Goal: Transaction & Acquisition: Obtain resource

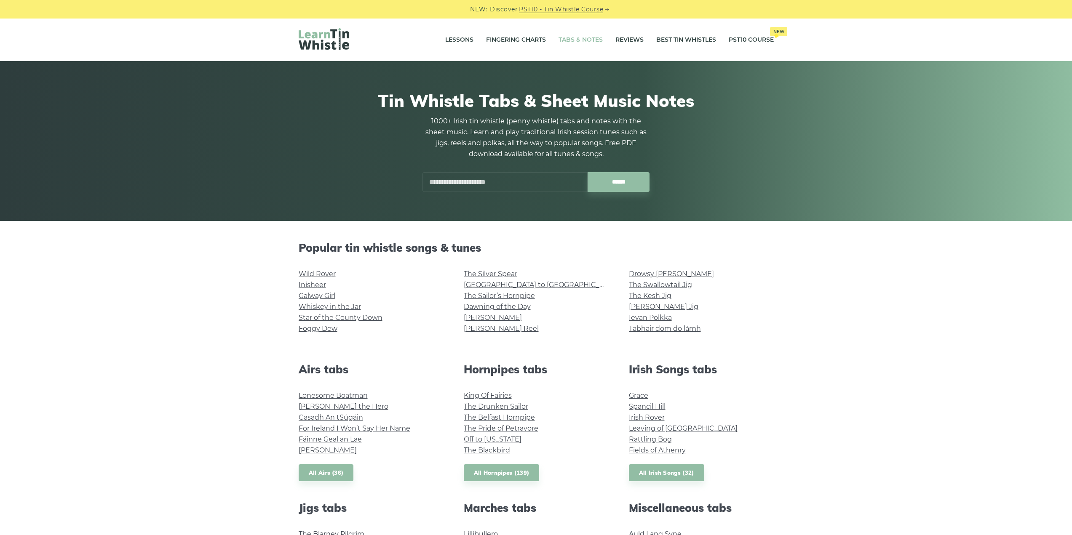
click at [325, 280] on li "Inisheer" at bounding box center [371, 285] width 145 height 11
click at [331, 278] on li "Wild Rover" at bounding box center [371, 274] width 145 height 11
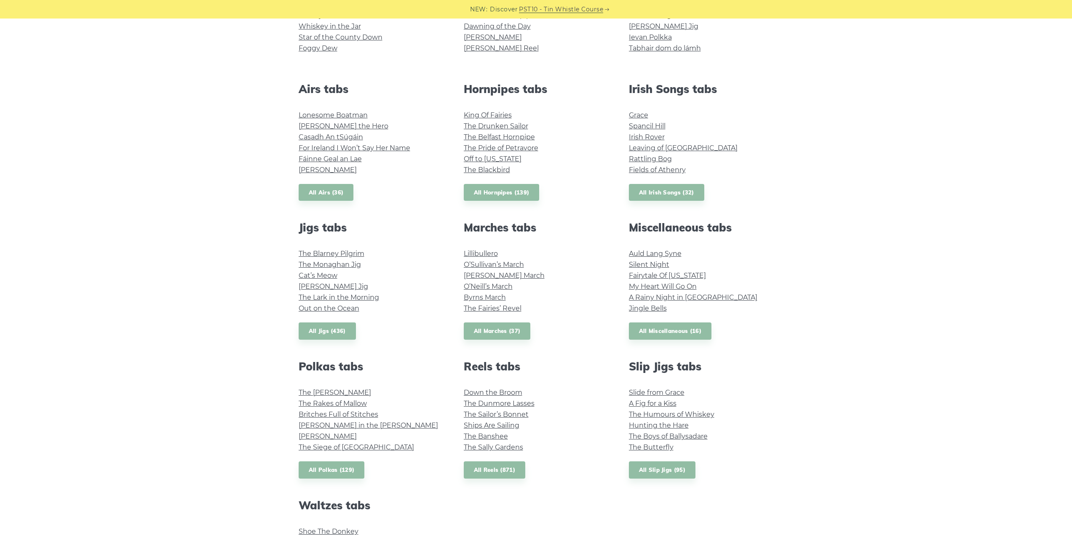
scroll to position [281, 0]
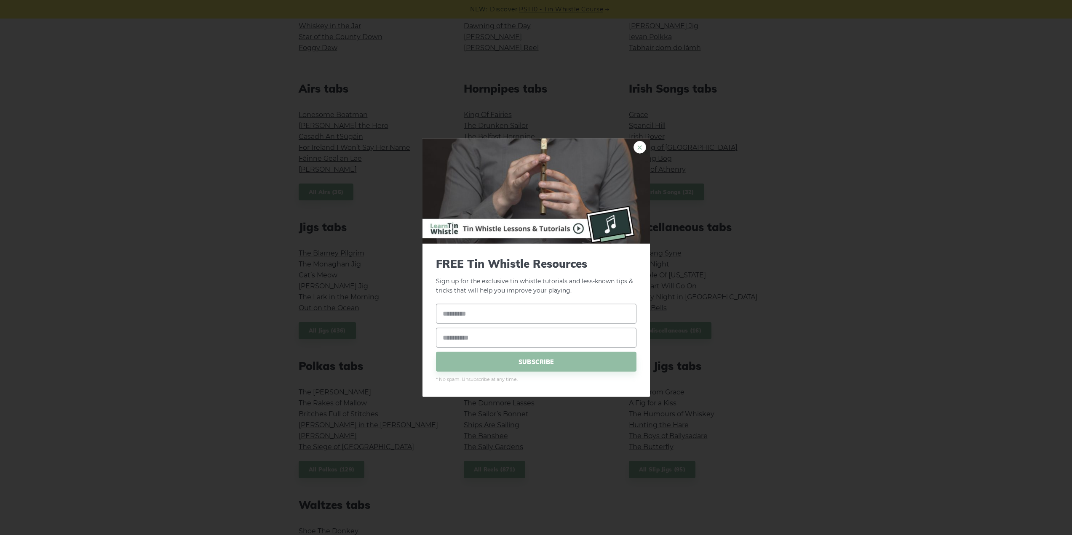
click at [637, 143] on link "×" at bounding box center [639, 147] width 13 height 13
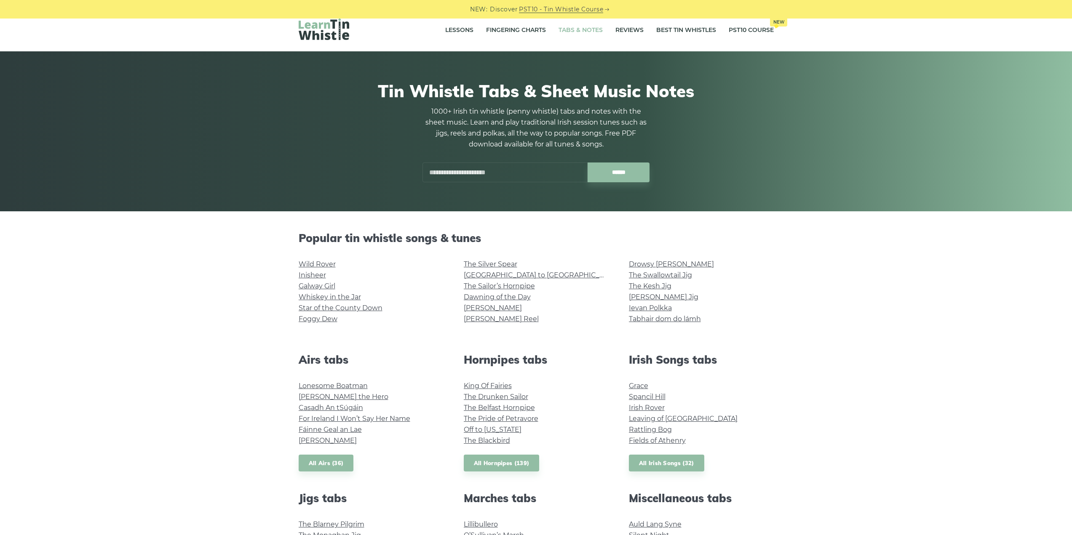
scroll to position [0, 0]
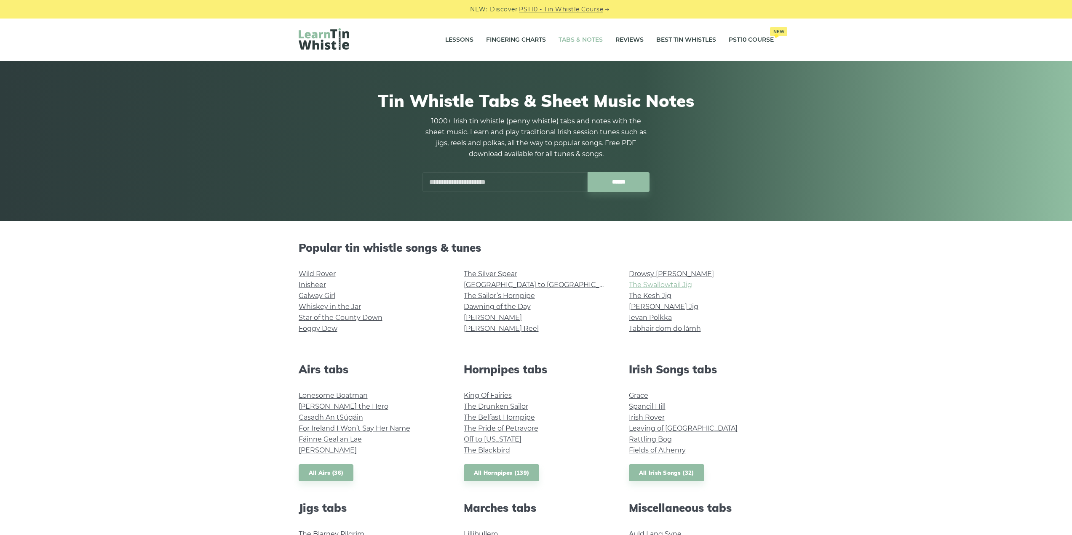
click at [685, 286] on link "The Swallowtail Jig" at bounding box center [660, 285] width 63 height 8
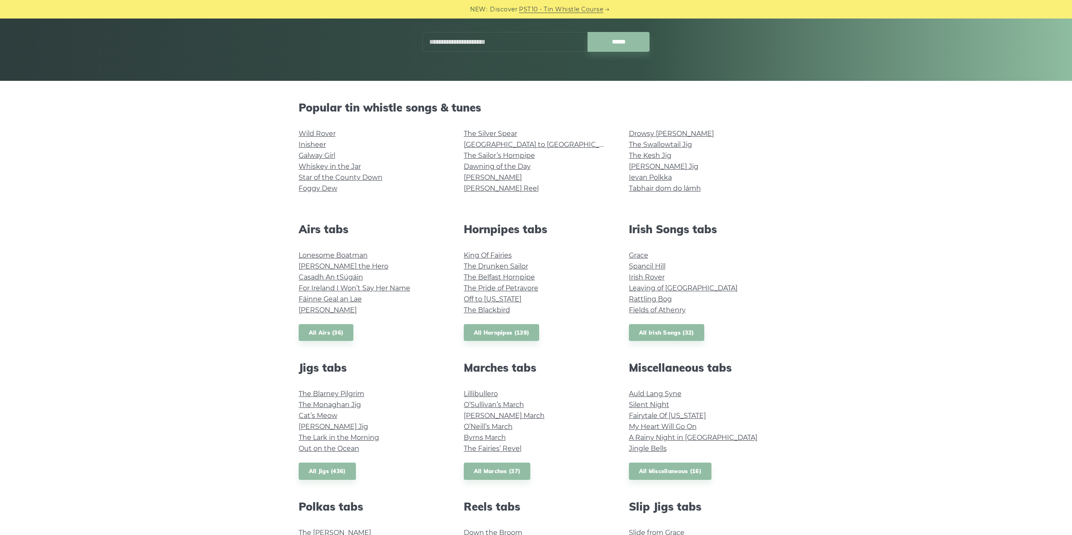
scroll to position [281, 0]
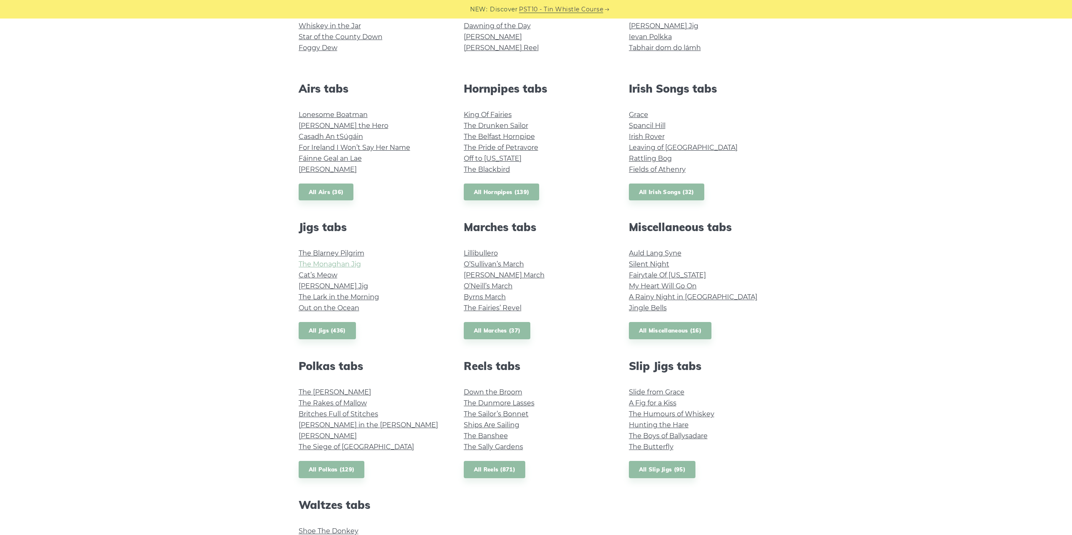
click at [350, 262] on link "The Monaghan Jig" at bounding box center [330, 264] width 62 height 8
click at [333, 288] on link "Fraher’s Jig" at bounding box center [333, 286] width 69 height 8
click at [679, 415] on link "The Humours of Whiskey" at bounding box center [671, 414] width 85 height 8
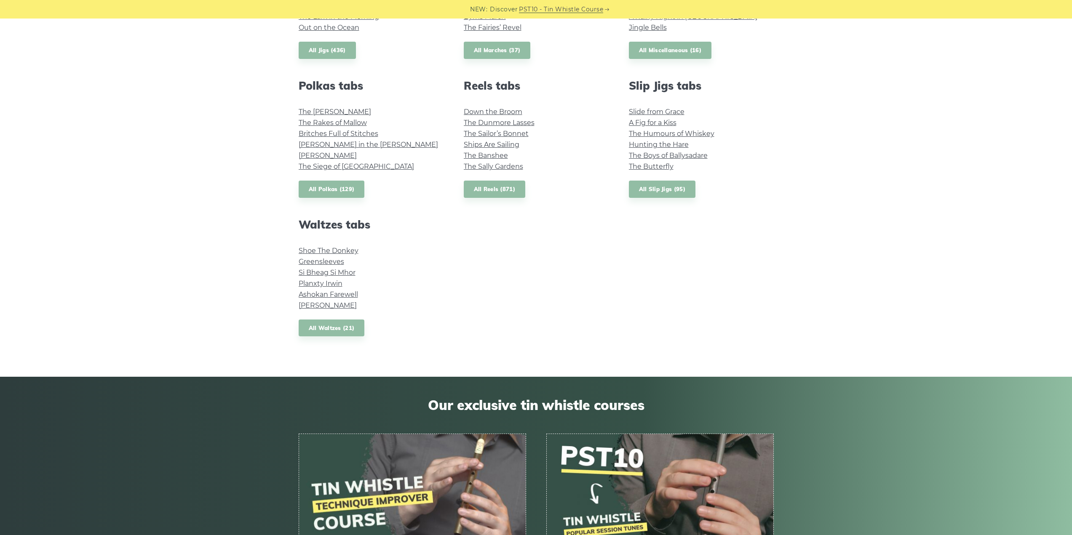
scroll to position [421, 0]
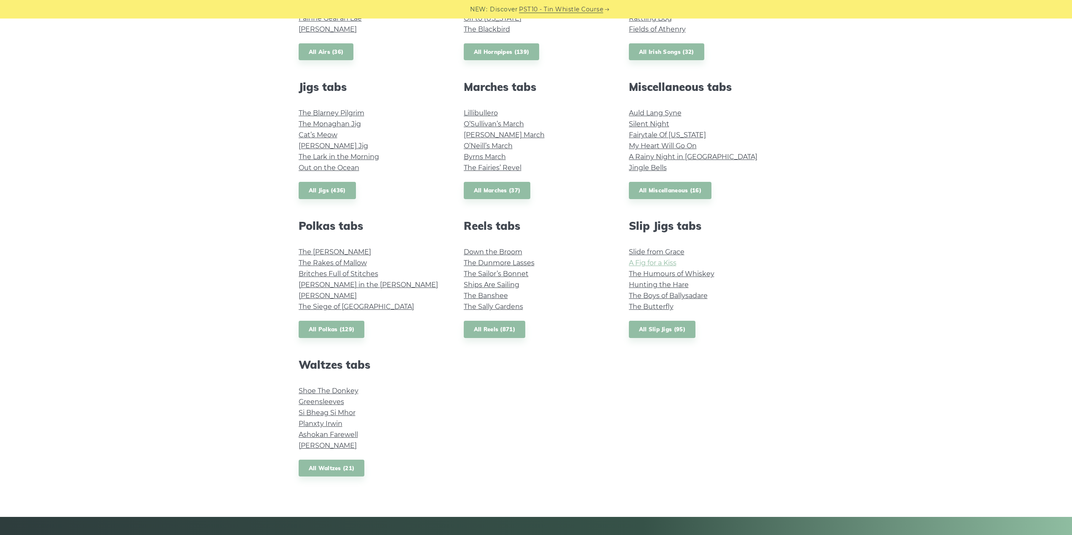
click at [671, 265] on link "A Fig for a Kiss" at bounding box center [653, 263] width 48 height 8
click at [671, 297] on link "The Boys of Ballysadare" at bounding box center [668, 296] width 79 height 8
click at [680, 248] on link "Slide from Grace" at bounding box center [657, 252] width 56 height 8
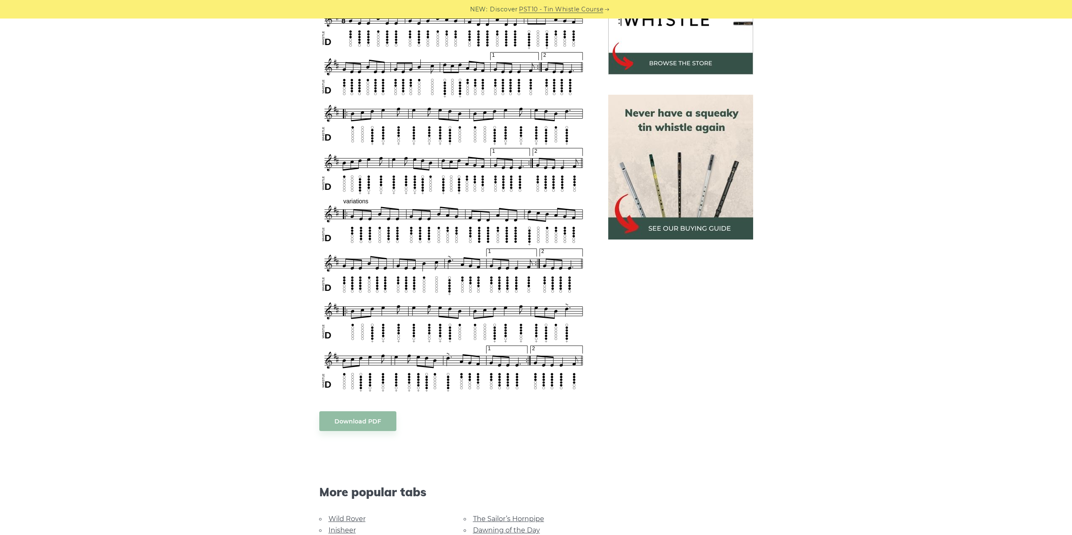
scroll to position [421, 0]
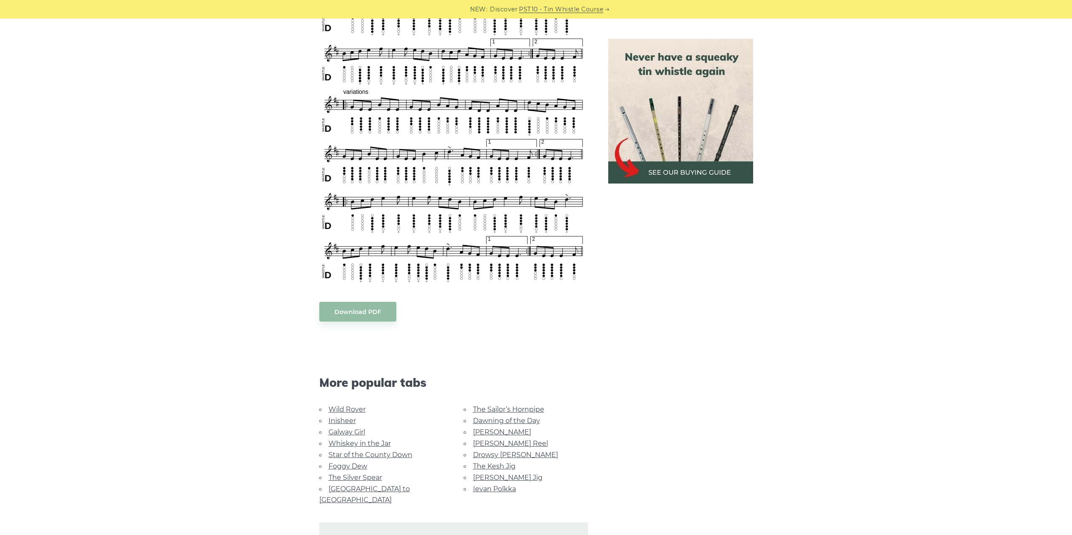
click at [373, 300] on div "Sheet music notes and tab to play The Swallowtail Jig on a tin whistle (penny w…" at bounding box center [453, 209] width 269 height 783
click at [373, 309] on body "NEW: Discover PST10 - Tin Whistle Course Lessons Fingering Charts Tabs & Notes …" at bounding box center [536, 335] width 1072 height 1512
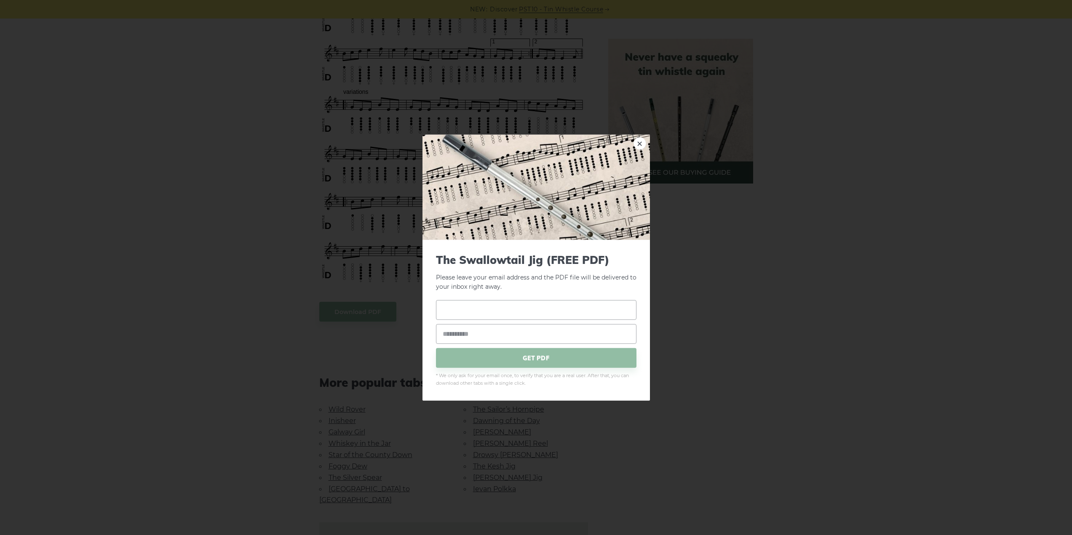
click at [491, 311] on input "text" at bounding box center [536, 310] width 200 height 20
type input "******"
type input "**********"
click at [510, 362] on span "GET PDF" at bounding box center [536, 358] width 200 height 20
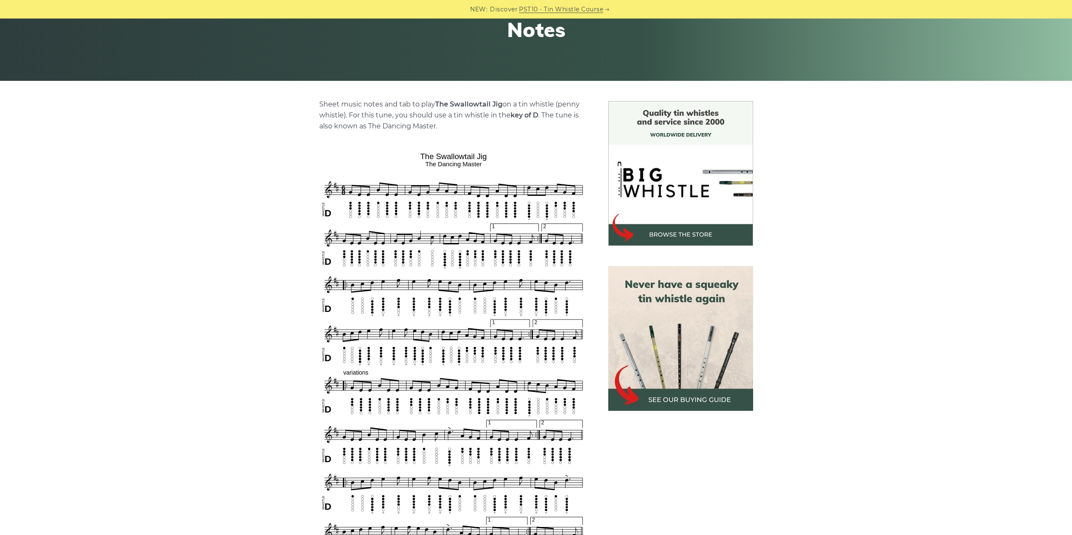
scroll to position [281, 0]
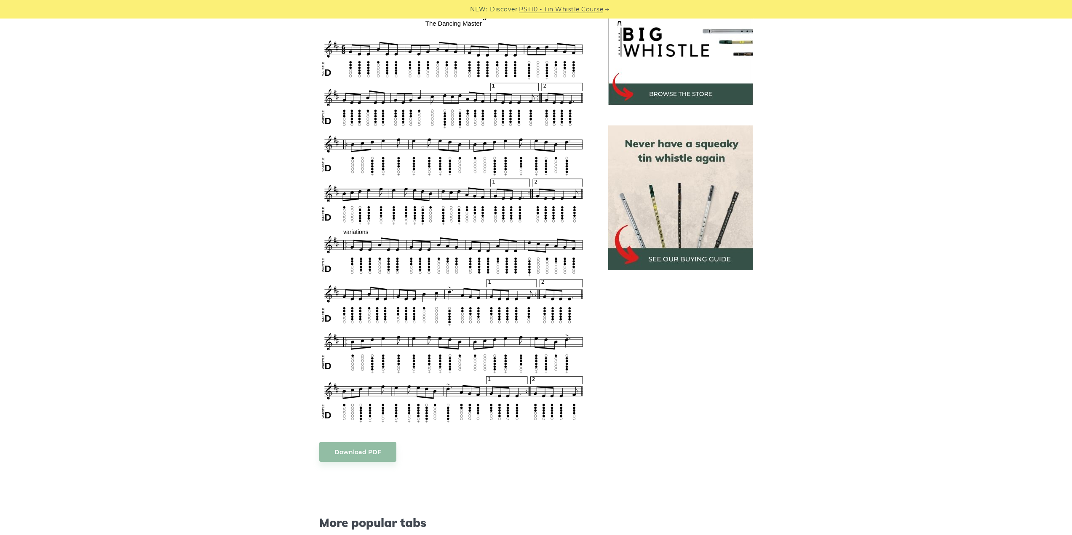
click at [389, 195] on img at bounding box center [453, 216] width 269 height 417
click at [363, 453] on link "Download PDF" at bounding box center [357, 452] width 77 height 20
click at [223, 76] on div "Sheet music notes and tab to play The Swallowtail Jig on a tin whistle (penny w…" at bounding box center [536, 350] width 1072 height 781
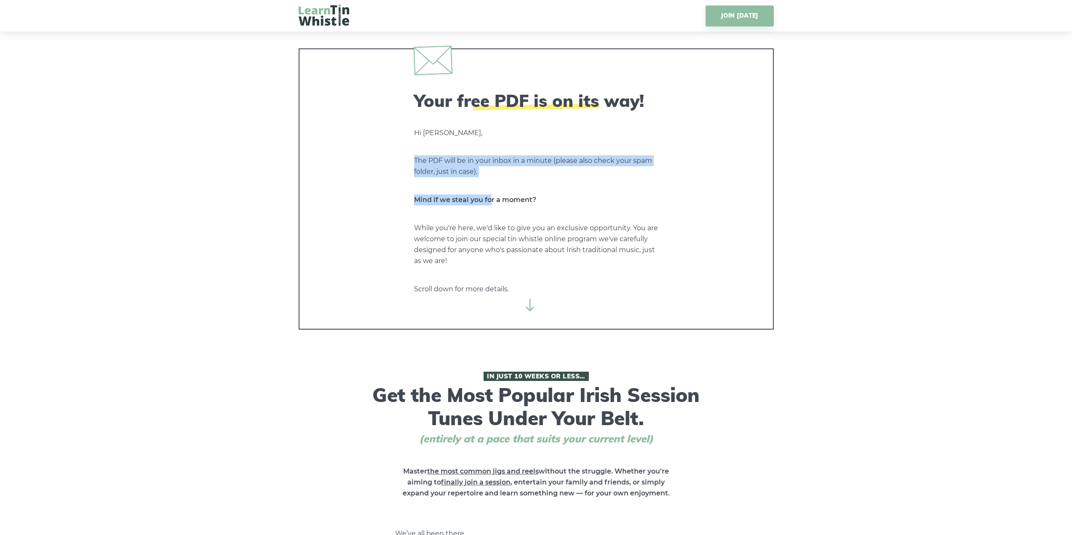
drag, startPoint x: 410, startPoint y: 158, endPoint x: 491, endPoint y: 178, distance: 83.1
click at [491, 178] on div "Your free PDF is on its way! Hi Abifan, The PDF will be in your inbox in a minu…" at bounding box center [536, 188] width 475 height 281
click at [494, 178] on div "Your free PDF is on its way! Hi Abifan, The PDF will be in your inbox in a minu…" at bounding box center [536, 193] width 244 height 204
drag, startPoint x: 512, startPoint y: 181, endPoint x: 397, endPoint y: 158, distance: 117.2
click at [397, 158] on div "Your free PDF is on its way! Hi Abifan, The PDF will be in your inbox in a minu…" at bounding box center [536, 188] width 475 height 281
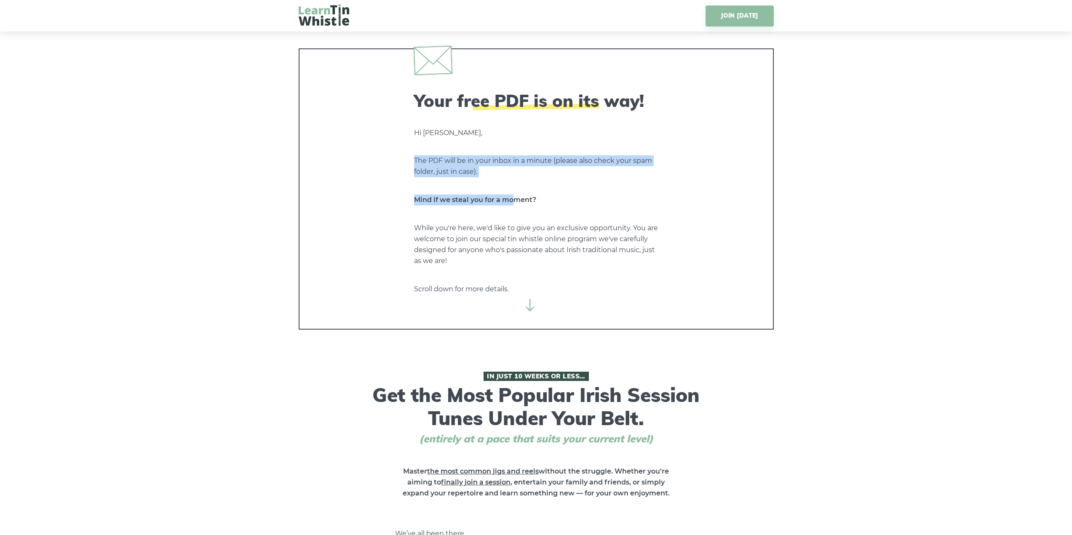
click at [495, 175] on p "The PDF will be in your inbox in a minute (please also check your spam folder, …" at bounding box center [536, 166] width 244 height 22
drag, startPoint x: 495, startPoint y: 175, endPoint x: 351, endPoint y: 145, distance: 146.7
click at [351, 145] on div "Your free PDF is on its way! Hi Abifan, The PDF will be in your inbox in a minu…" at bounding box center [536, 188] width 475 height 281
click at [475, 171] on p "The PDF will be in your inbox in a minute (please also check your spam folder, …" at bounding box center [536, 166] width 244 height 22
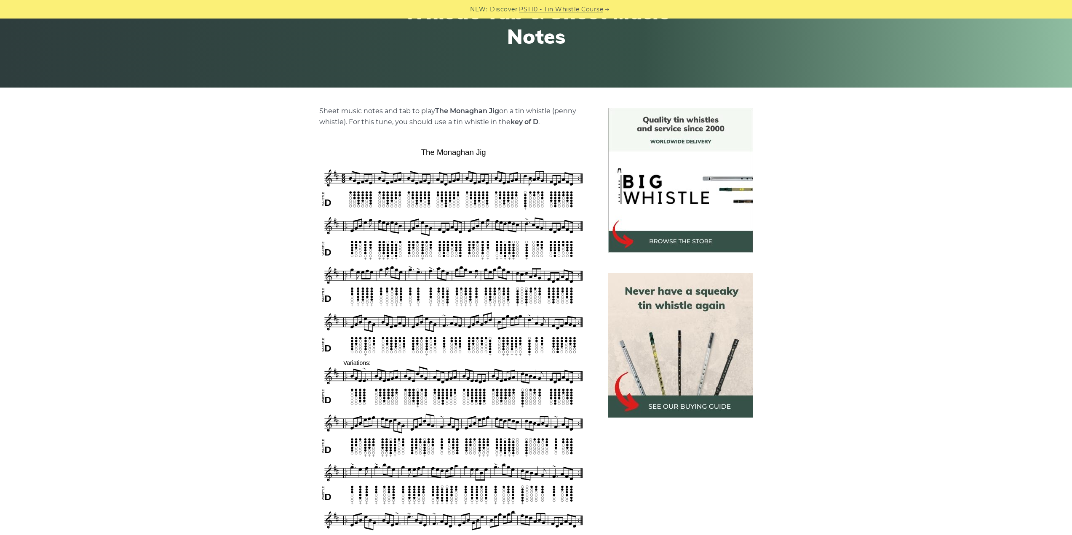
scroll to position [140, 0]
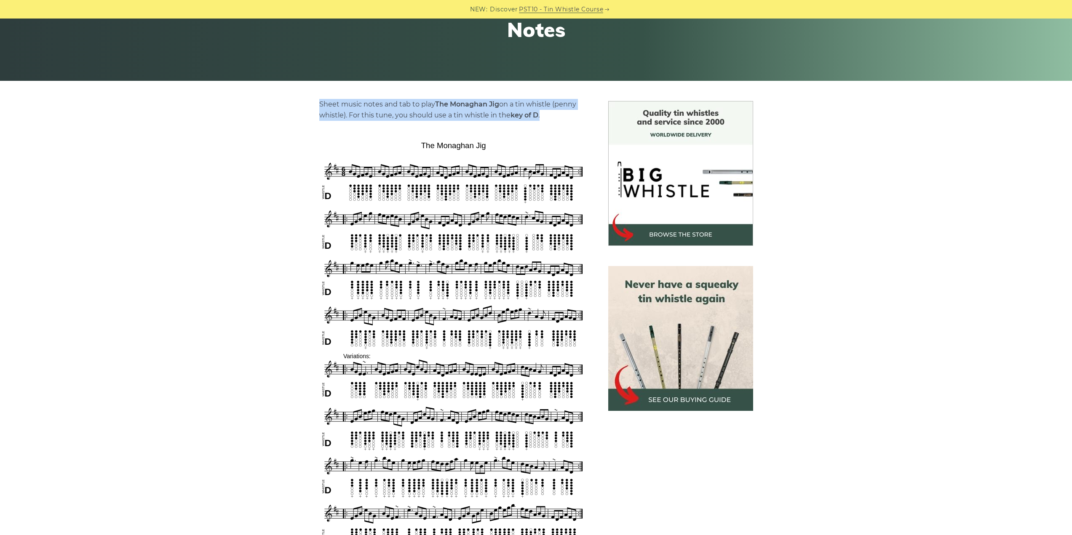
drag, startPoint x: 551, startPoint y: 120, endPoint x: 281, endPoint y: 100, distance: 270.6
drag, startPoint x: 455, startPoint y: 122, endPoint x: 443, endPoint y: 122, distance: 11.4
click at [453, 121] on div "Sheet music notes and tab to play The Monaghan Jig on a tin whistle (penny whis…" at bounding box center [453, 482] width 269 height 767
drag, startPoint x: 276, startPoint y: 173, endPoint x: 260, endPoint y: 177, distance: 16.7
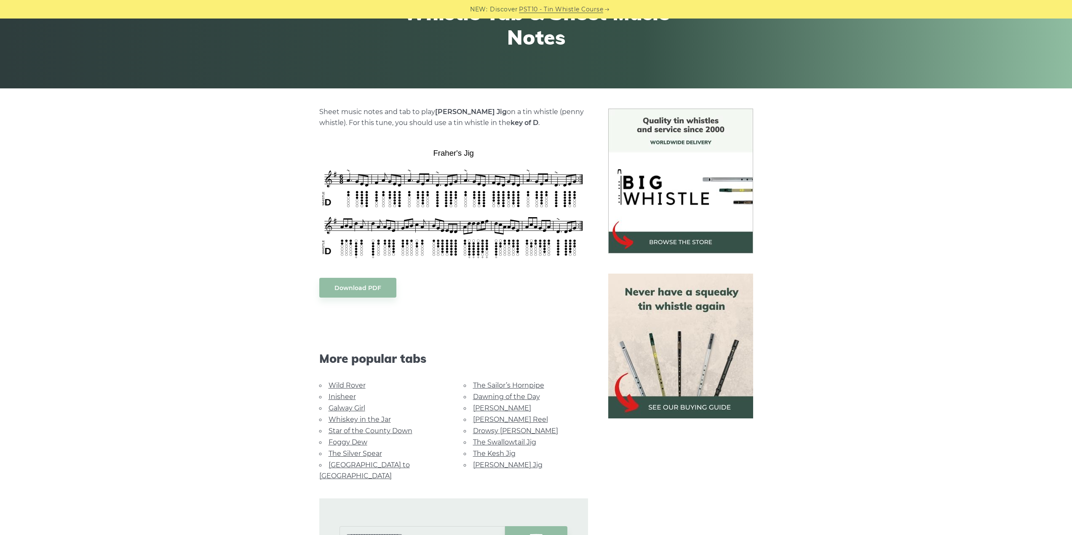
scroll to position [140, 0]
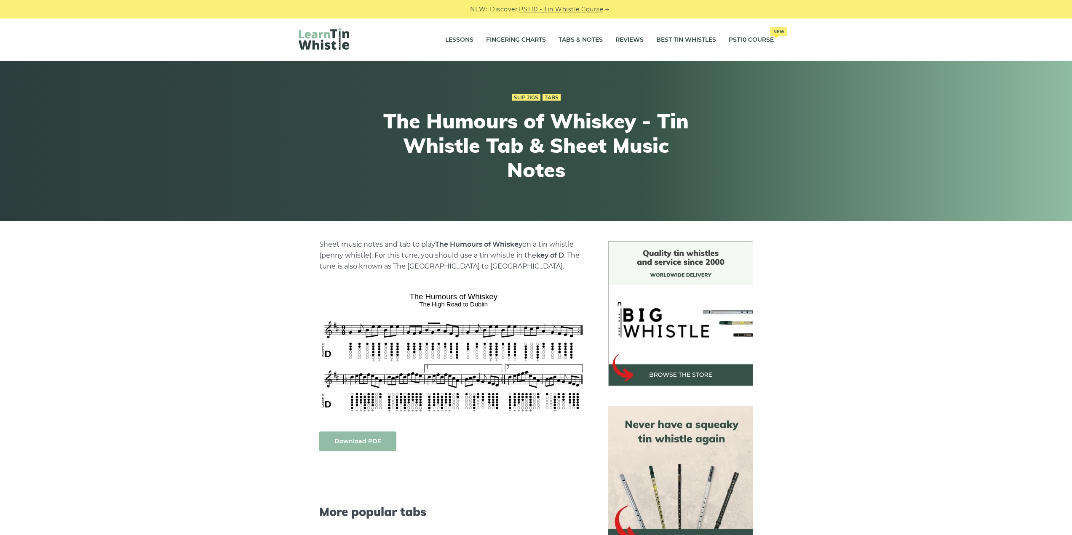
click at [380, 441] on link "Download PDF" at bounding box center [357, 442] width 77 height 20
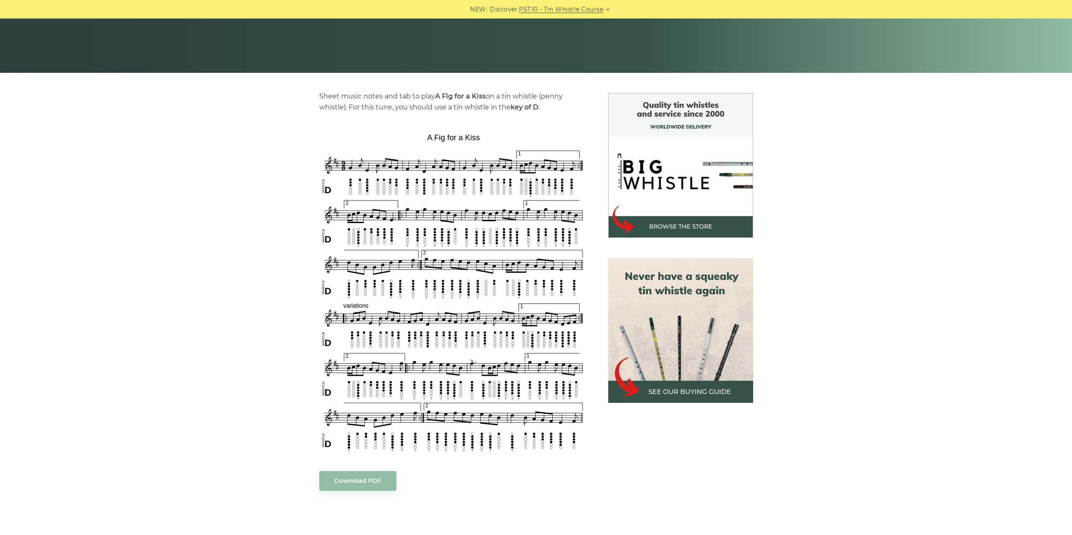
scroll to position [140, 0]
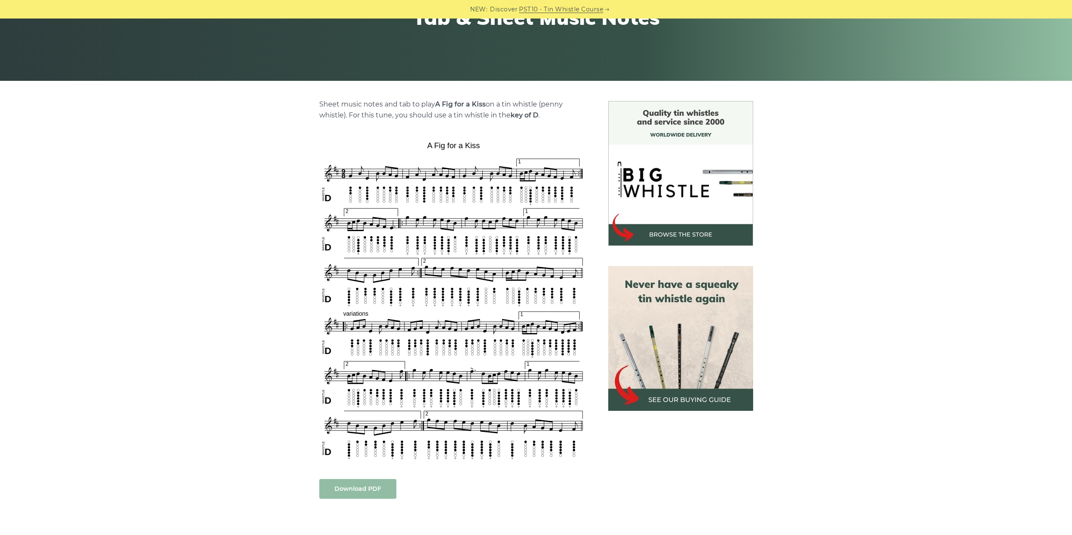
click at [360, 488] on link "Download PDF" at bounding box center [357, 489] width 77 height 20
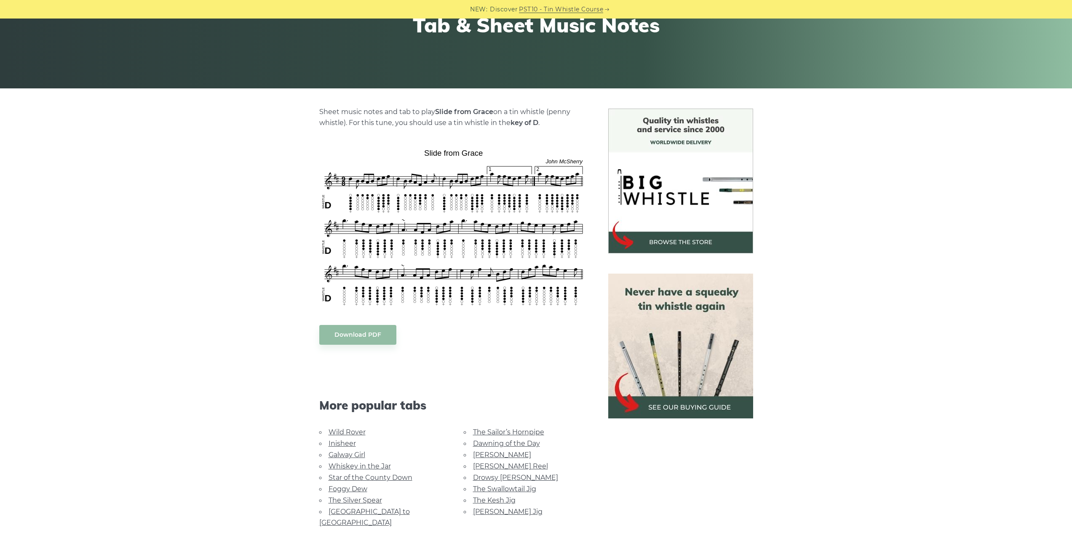
scroll to position [140, 0]
